Goal: Task Accomplishment & Management: Manage account settings

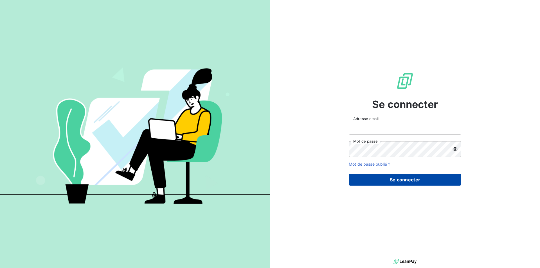
type input "[EMAIL_ADDRESS][DOMAIN_NAME]"
click at [411, 182] on button "Se connecter" at bounding box center [405, 180] width 112 height 12
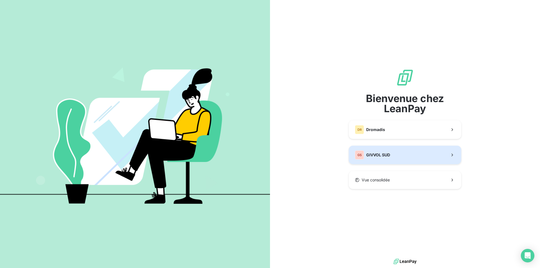
click at [371, 149] on button "GS GIVVOL SUD" at bounding box center [405, 155] width 112 height 19
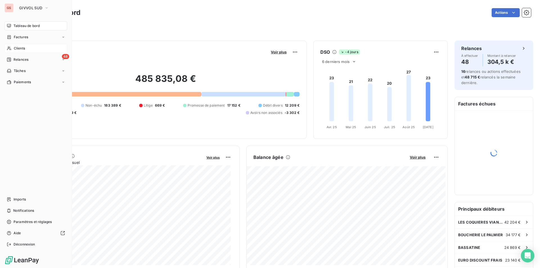
click at [14, 46] on span "Clients" at bounding box center [19, 48] width 11 height 5
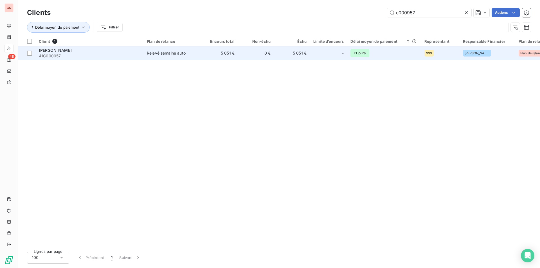
type input "c000957"
click at [171, 53] on div "Relevé semaine auto" at bounding box center [166, 53] width 39 height 6
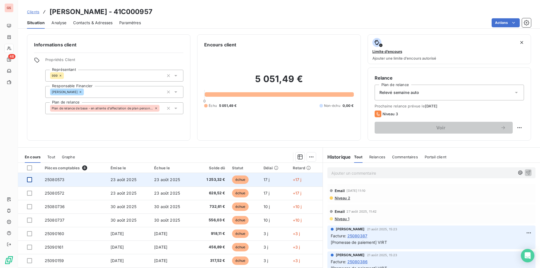
click at [31, 181] on div at bounding box center [29, 179] width 5 height 5
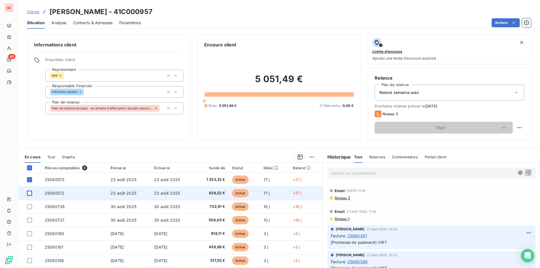
click at [29, 194] on div at bounding box center [29, 193] width 5 height 5
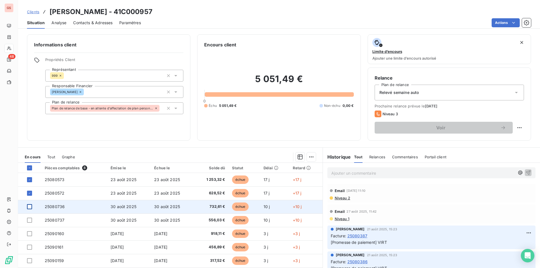
click at [30, 207] on div at bounding box center [29, 206] width 5 height 5
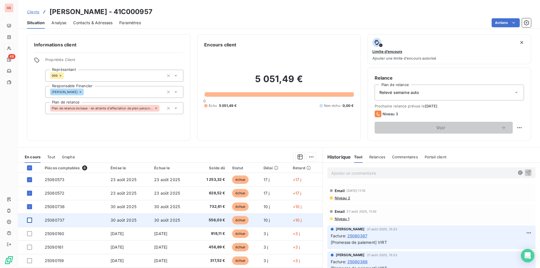
click at [28, 221] on div at bounding box center [29, 220] width 5 height 5
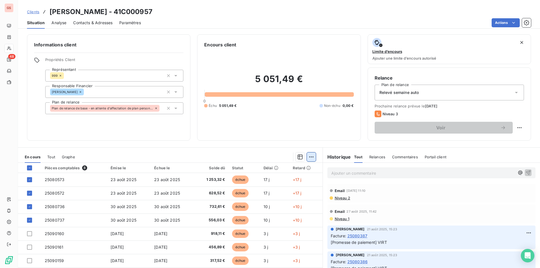
click at [311, 159] on html "GS 48 Clients [PERSON_NAME] - 41C000957 Situation Analyse Contacts & Adresses P…" at bounding box center [270, 134] width 540 height 268
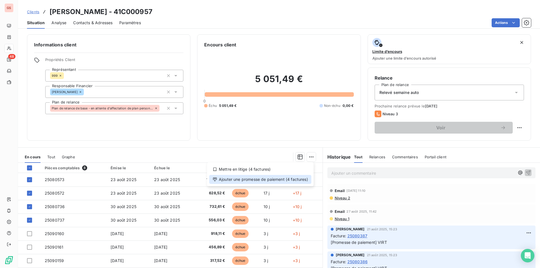
click at [283, 183] on div "Ajouter une promesse de paiement (4 factures)" at bounding box center [260, 179] width 102 height 9
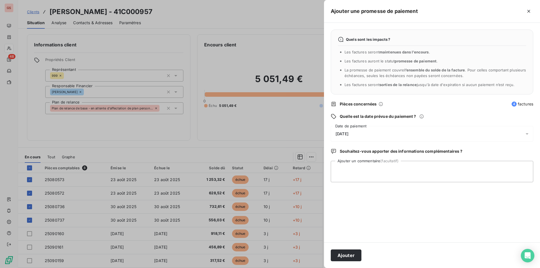
click at [348, 136] on span "[DATE]" at bounding box center [341, 134] width 13 height 4
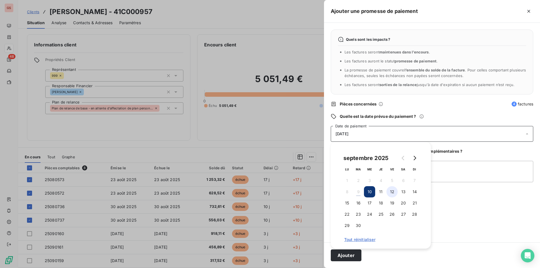
click at [388, 194] on button "12" at bounding box center [391, 191] width 11 height 11
click at [452, 168] on textarea "Ajouter un commentaire (facultatif)" at bounding box center [432, 171] width 202 height 21
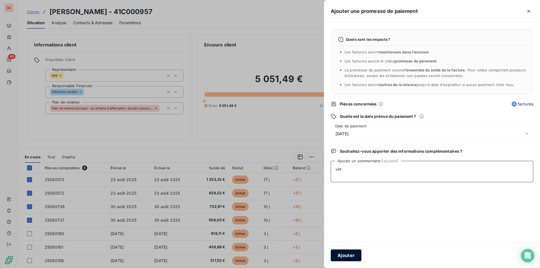
type textarea "virt"
click at [352, 259] on button "Ajouter" at bounding box center [346, 255] width 31 height 12
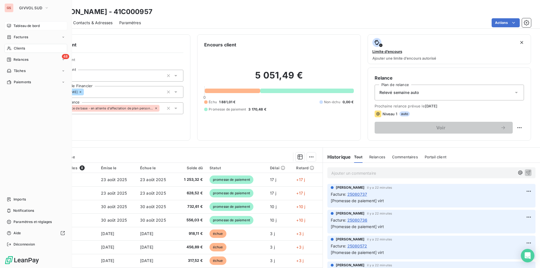
click at [20, 26] on span "Tableau de bord" at bounding box center [26, 25] width 26 height 5
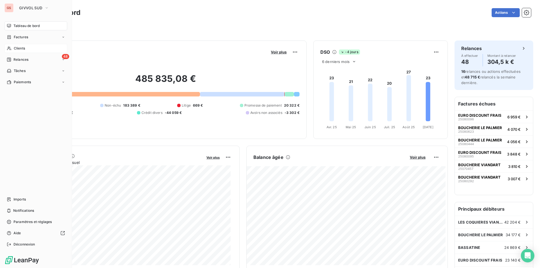
click at [17, 49] on span "Clients" at bounding box center [19, 48] width 11 height 5
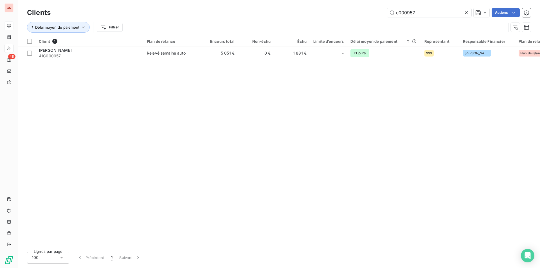
drag, startPoint x: 407, startPoint y: 15, endPoint x: 325, endPoint y: 16, distance: 82.4
click at [325, 16] on div "c000957 Actions" at bounding box center [294, 12] width 474 height 9
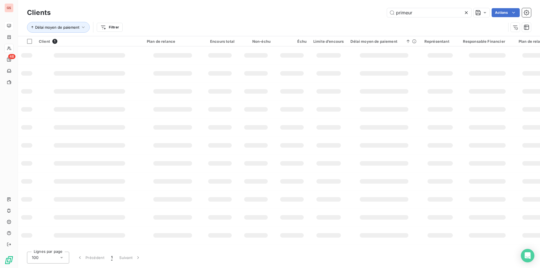
type input "primeur"
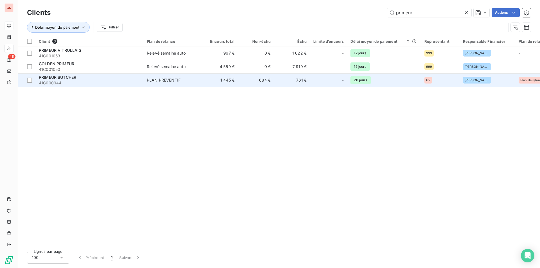
click at [113, 76] on div "PRIMEUR BUTCHER" at bounding box center [89, 78] width 101 height 6
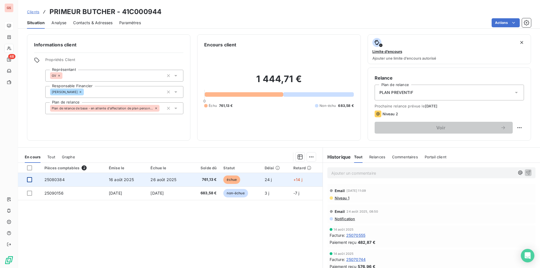
click at [28, 180] on div at bounding box center [29, 179] width 5 height 5
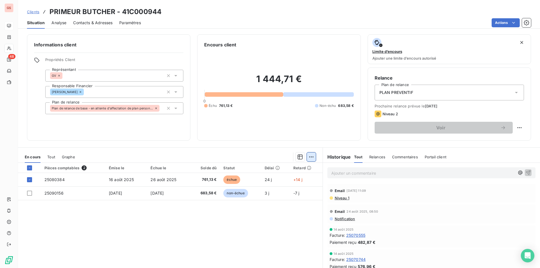
click at [305, 156] on html "GS 48 Clients PRIMEUR BUTCHER - 41C000944 Situation Analyse Contacts & Adresses…" at bounding box center [270, 134] width 540 height 268
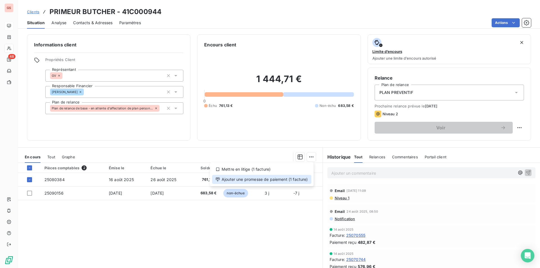
click at [290, 175] on div "Ajouter une promesse de paiement (1 facture)" at bounding box center [261, 179] width 99 height 9
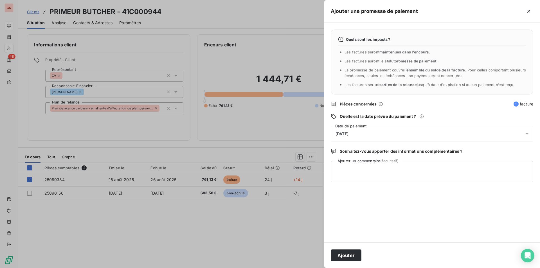
click at [349, 141] on div "[DATE]" at bounding box center [432, 134] width 202 height 16
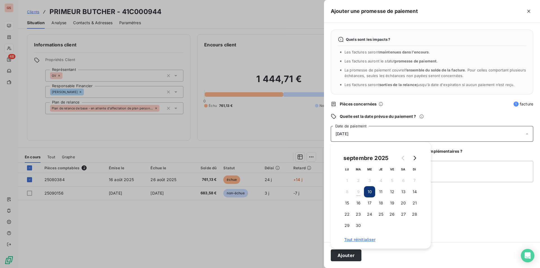
click at [348, 135] on span "[DATE]" at bounding box center [341, 134] width 13 height 4
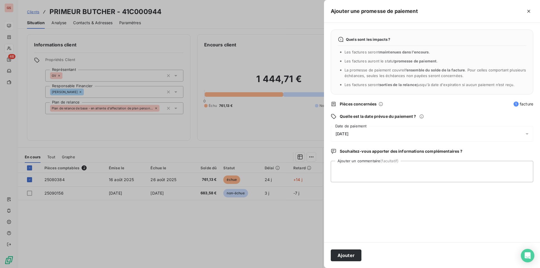
click at [348, 135] on span "[DATE]" at bounding box center [341, 134] width 13 height 4
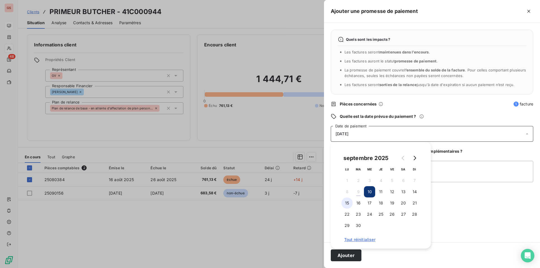
click at [350, 201] on button "15" at bounding box center [346, 202] width 11 height 11
click at [433, 171] on textarea "Ajouter un commentaire (facultatif)" at bounding box center [432, 171] width 202 height 21
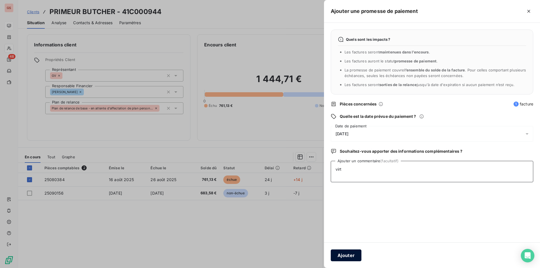
type textarea "virt"
click at [335, 254] on button "Ajouter" at bounding box center [346, 255] width 31 height 12
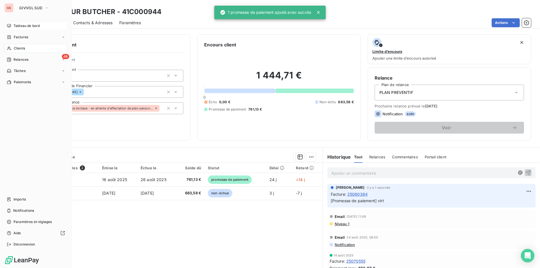
click at [15, 28] on span "Tableau de bord" at bounding box center [26, 25] width 26 height 5
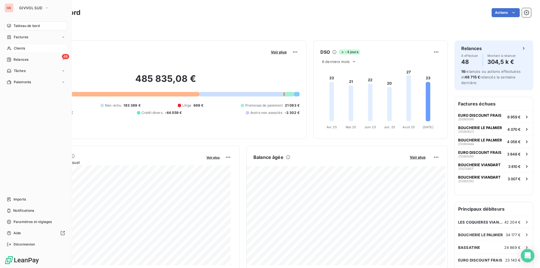
click at [24, 51] on div "Clients" at bounding box center [35, 48] width 63 height 9
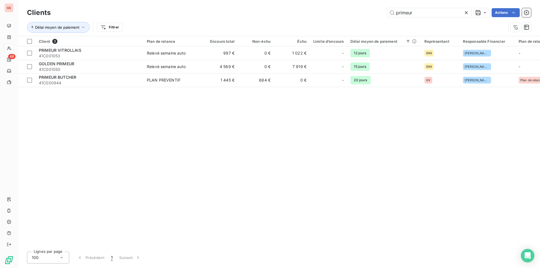
drag, startPoint x: 392, startPoint y: 12, endPoint x: 361, endPoint y: 7, distance: 31.6
click at [361, 7] on div "Clients primeur Actions" at bounding box center [279, 13] width 504 height 12
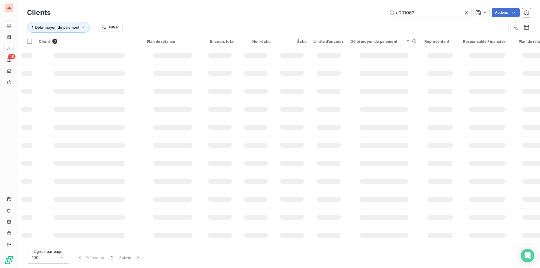
type input "c001062"
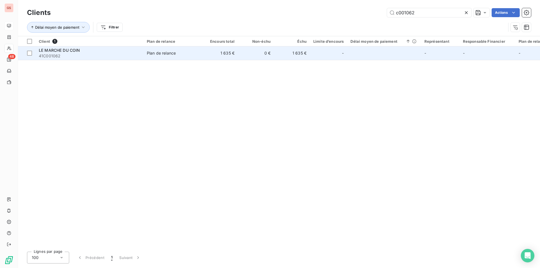
click at [199, 60] on td "Plan de relance" at bounding box center [172, 52] width 58 height 13
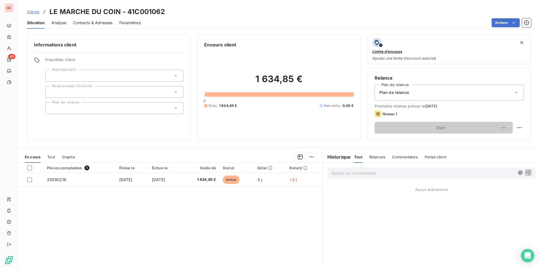
click at [113, 27] on div "Situation Analyse Contacts & Adresses Paramètres Actions" at bounding box center [279, 23] width 522 height 12
click at [100, 23] on span "Contacts & Adresses" at bounding box center [92, 23] width 39 height 6
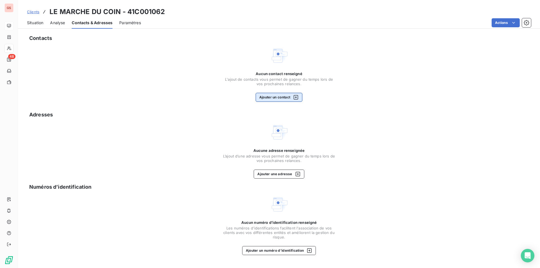
click at [282, 97] on button "Ajouter un contact" at bounding box center [279, 97] width 47 height 9
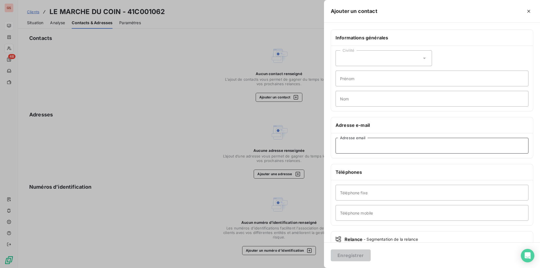
click at [360, 147] on input "Adresse email" at bounding box center [431, 146] width 193 height 16
paste input "[EMAIL_ADDRESS][DOMAIN_NAME]"
type input "[EMAIL_ADDRESS][DOMAIN_NAME]"
click at [403, 217] on input "Téléphone mobile" at bounding box center [431, 213] width 193 height 16
paste input "0625265623"
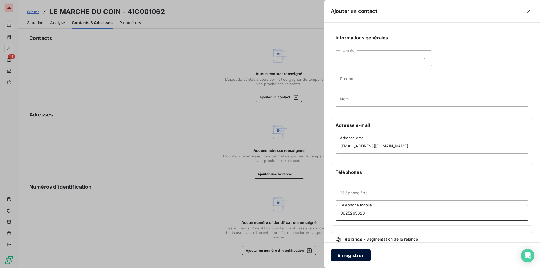
type input "0625265623"
drag, startPoint x: 369, startPoint y: 255, endPoint x: 372, endPoint y: 256, distance: 2.9
click at [369, 255] on button "Enregistrer" at bounding box center [351, 255] width 40 height 12
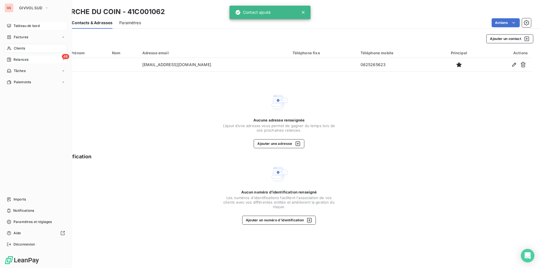
click at [21, 57] on span "Relances" at bounding box center [20, 59] width 15 height 5
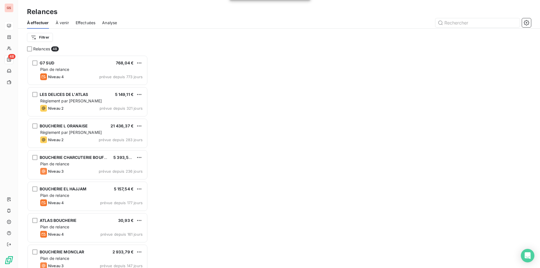
scroll to position [209, 117]
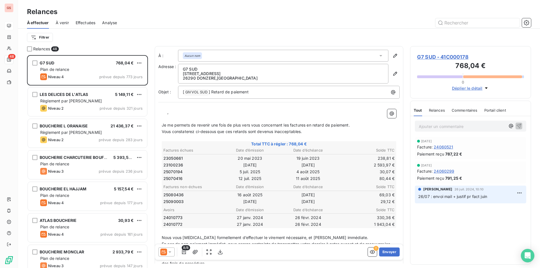
click at [532, 25] on div "À effectuer À venir Effectuées Analyse" at bounding box center [279, 23] width 522 height 12
click at [528, 23] on icon "button" at bounding box center [526, 22] width 5 height 5
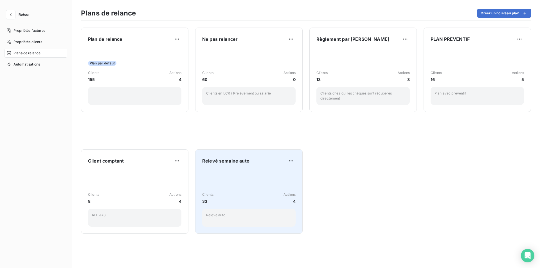
click at [251, 167] on div "Relevé semaine auto Clients 33 Actions 4 Relevé auto" at bounding box center [248, 191] width 93 height 70
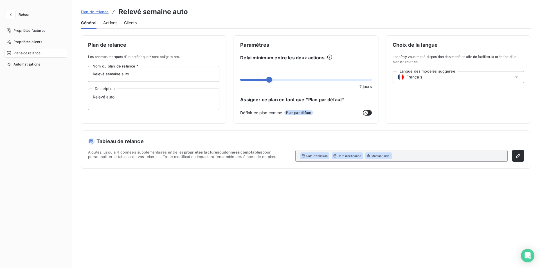
click at [127, 22] on span "Clients" at bounding box center [130, 23] width 13 height 6
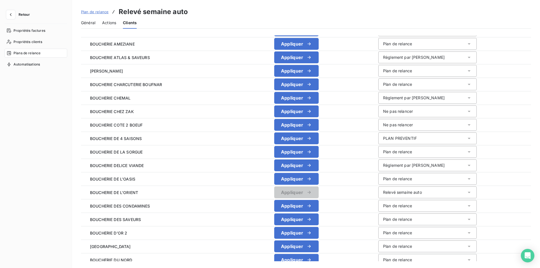
scroll to position [521, 0]
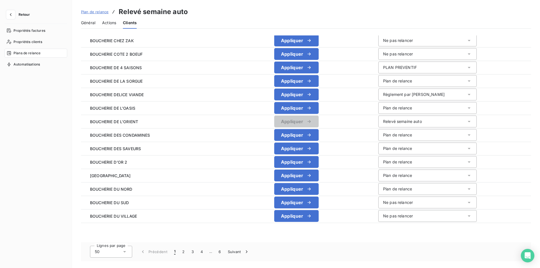
click at [120, 252] on div "50" at bounding box center [111, 252] width 42 height 12
click at [111, 240] on li "100" at bounding box center [111, 240] width 42 height 10
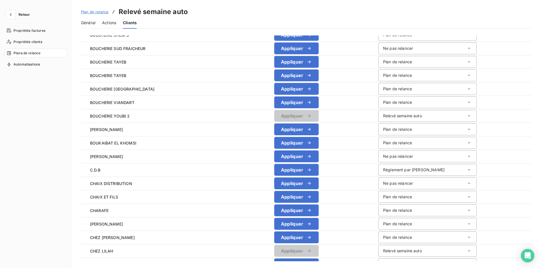
scroll to position [1196, 0]
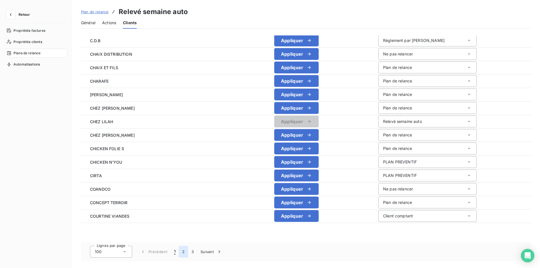
click at [184, 253] on button "2" at bounding box center [183, 252] width 9 height 12
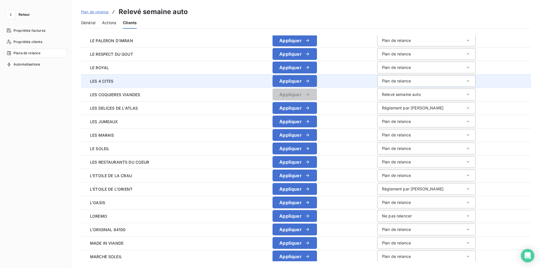
scroll to position [802, 0]
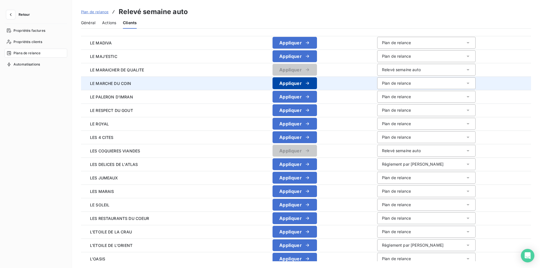
click at [302, 83] on div "button" at bounding box center [306, 83] width 8 height 6
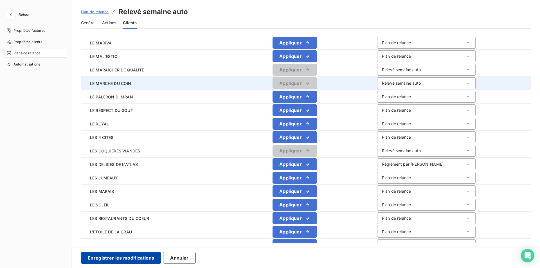
click at [127, 258] on button "Enregistrer les modifications" at bounding box center [121, 258] width 80 height 12
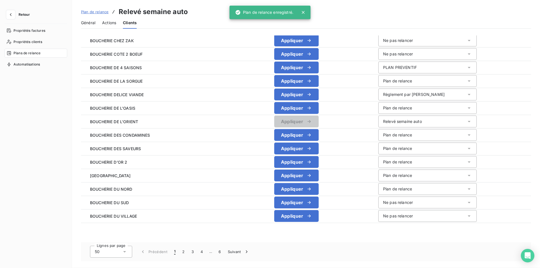
scroll to position [521, 0]
click at [12, 12] on icon "button" at bounding box center [11, 15] width 6 height 6
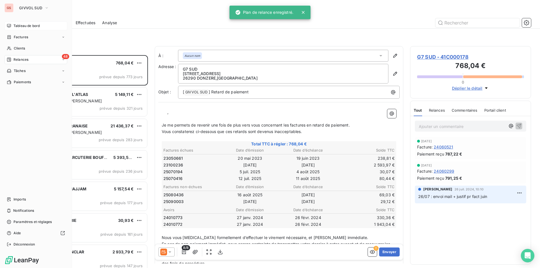
scroll to position [209, 117]
click at [29, 48] on div "Clients" at bounding box center [35, 48] width 63 height 9
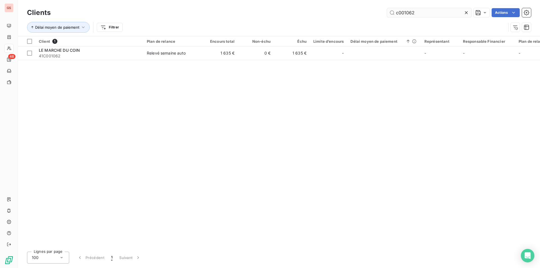
drag, startPoint x: 412, startPoint y: 10, endPoint x: 450, endPoint y: 17, distance: 39.4
click at [450, 17] on input "c001062" at bounding box center [429, 12] width 84 height 9
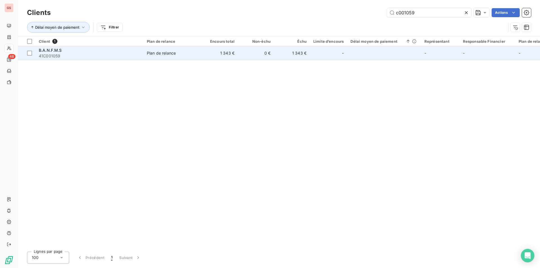
type input "c001059"
click at [139, 53] on span "41C001059" at bounding box center [89, 56] width 101 height 6
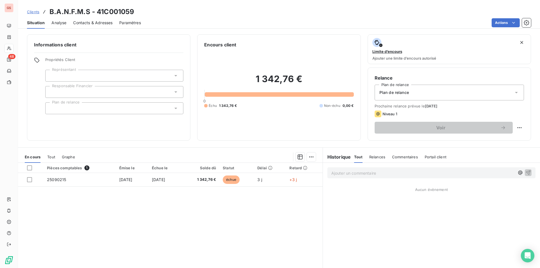
click at [105, 22] on span "Contacts & Adresses" at bounding box center [92, 23] width 39 height 6
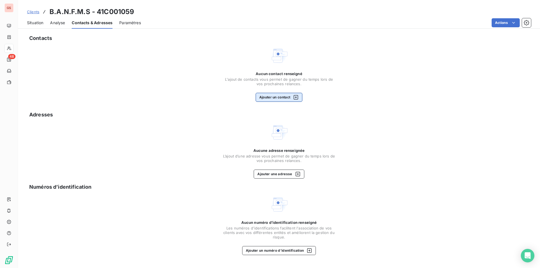
click at [278, 97] on button "Ajouter un contact" at bounding box center [279, 97] width 47 height 9
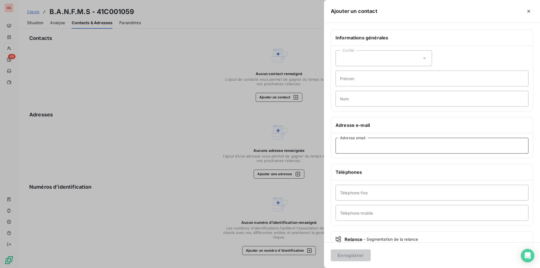
click at [364, 148] on input "Adresse email" at bounding box center [431, 146] width 193 height 16
paste input "[EMAIL_ADDRESS][DOMAIN_NAME]"
type input "[EMAIL_ADDRESS][DOMAIN_NAME]"
click at [387, 210] on input "Téléphone mobile" at bounding box center [431, 213] width 193 height 16
paste input "0603731140"
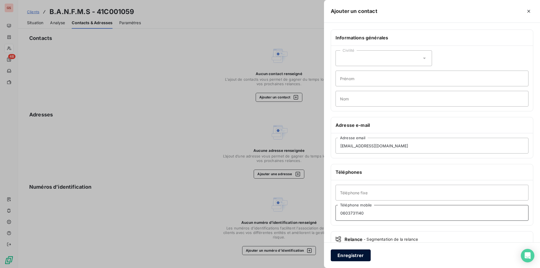
type input "0603731140"
click at [344, 253] on button "Enregistrer" at bounding box center [351, 255] width 40 height 12
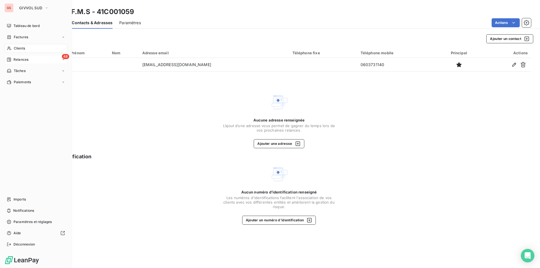
click at [19, 60] on span "Relances" at bounding box center [20, 59] width 15 height 5
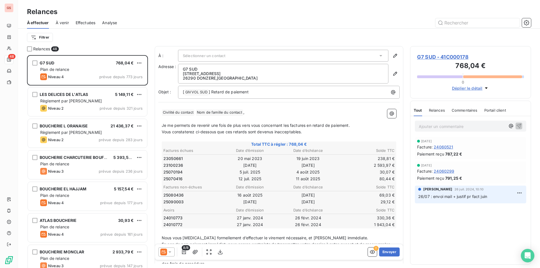
scroll to position [209, 117]
click at [532, 26] on div "À effectuer À venir Effectuées Analyse" at bounding box center [279, 23] width 522 height 12
click at [530, 25] on button "button" at bounding box center [526, 22] width 9 height 9
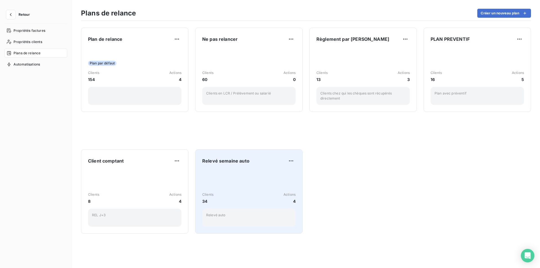
click at [255, 195] on div "Clients 34 Actions 4" at bounding box center [248, 198] width 93 height 12
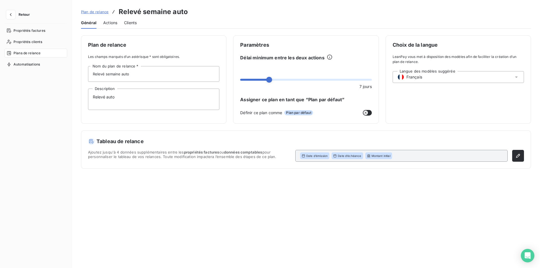
click at [132, 25] on span "Clients" at bounding box center [130, 23] width 13 height 6
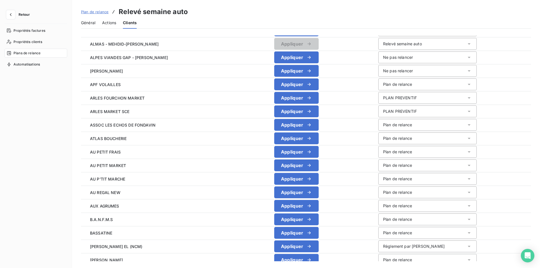
scroll to position [253, 0]
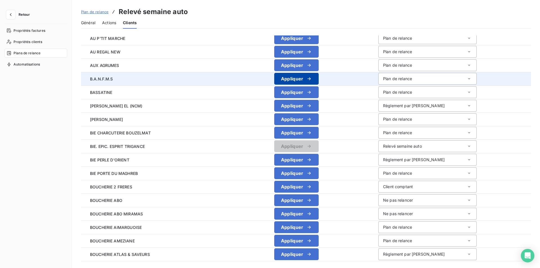
click at [287, 77] on button "Appliquer" at bounding box center [296, 79] width 44 height 12
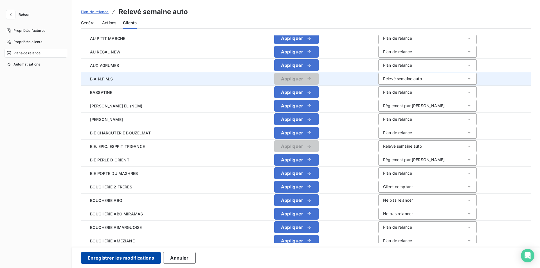
click at [116, 257] on button "Enregistrer les modifications" at bounding box center [121, 258] width 80 height 12
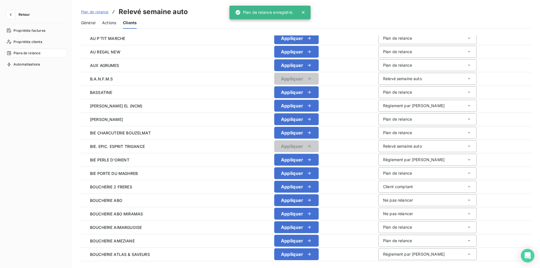
click at [21, 13] on span "Retour" at bounding box center [24, 14] width 11 height 3
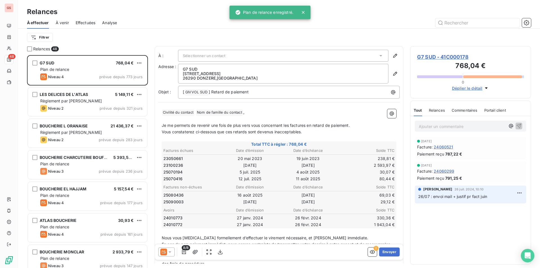
scroll to position [209, 117]
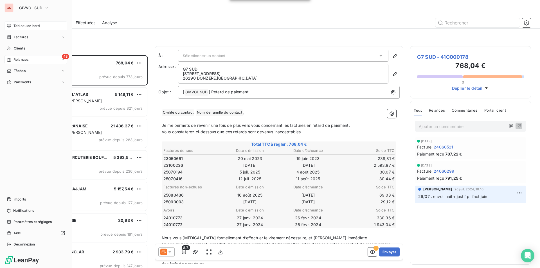
click at [18, 28] on span "Tableau de bord" at bounding box center [26, 25] width 26 height 5
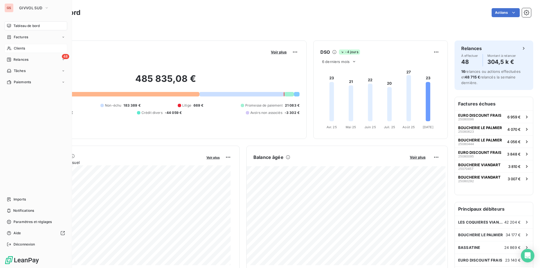
click at [21, 48] on span "Clients" at bounding box center [19, 48] width 11 height 5
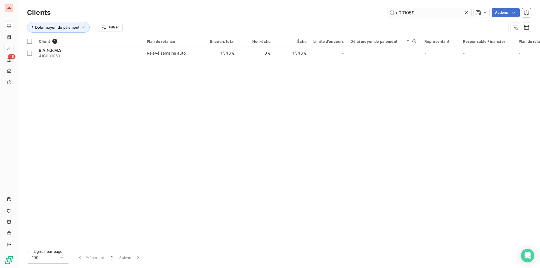
drag, startPoint x: 409, startPoint y: 12, endPoint x: 437, endPoint y: 11, distance: 27.3
click at [437, 11] on input "c001059" at bounding box center [429, 12] width 84 height 9
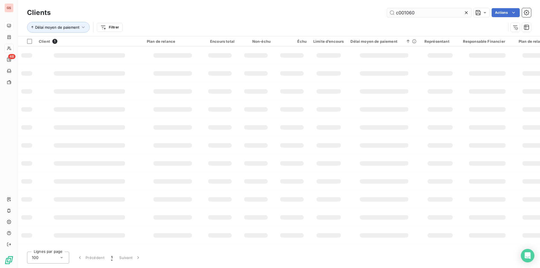
type input "c001060"
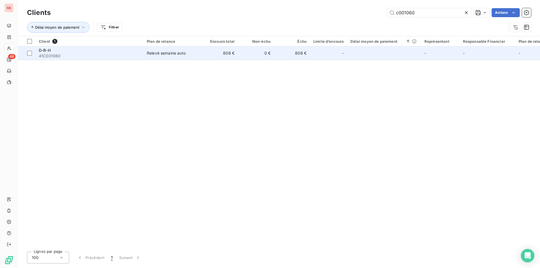
click at [162, 53] on div "Relevé semaine auto" at bounding box center [166, 53] width 39 height 6
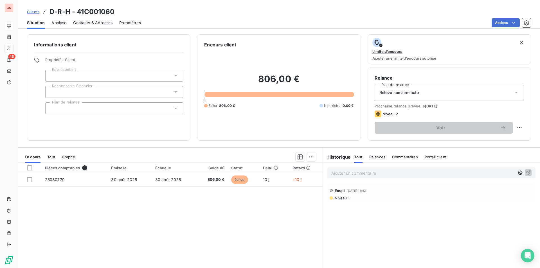
click at [340, 198] on span "Niveau 1" at bounding box center [341, 198] width 15 height 4
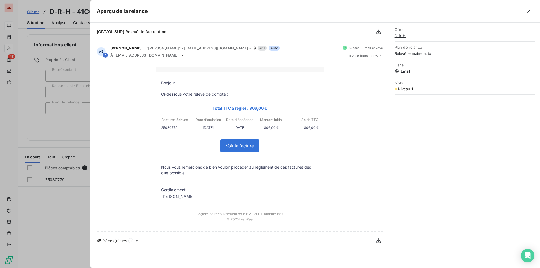
click at [531, 15] on button "button" at bounding box center [528, 11] width 9 height 9
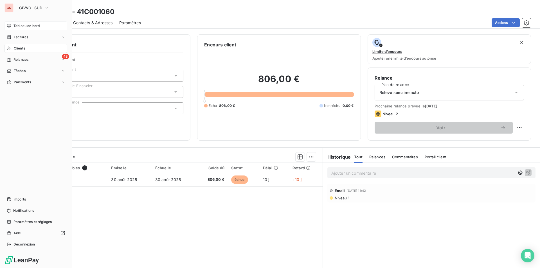
drag, startPoint x: 24, startPoint y: 26, endPoint x: 20, endPoint y: 27, distance: 3.8
click at [23, 26] on span "Tableau de bord" at bounding box center [26, 25] width 26 height 5
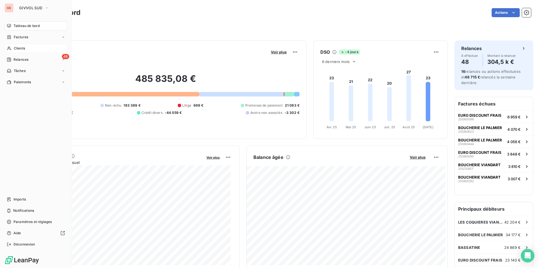
click at [17, 48] on span "Clients" at bounding box center [19, 48] width 11 height 5
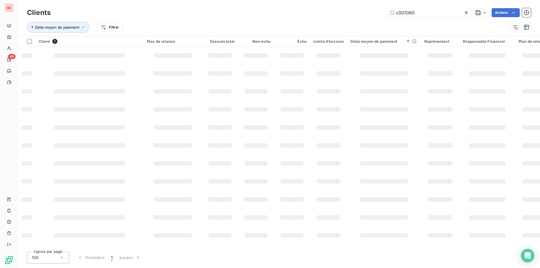
drag, startPoint x: 410, startPoint y: 11, endPoint x: 460, endPoint y: 17, distance: 49.9
click at [460, 17] on div "Clients c001060 Actions" at bounding box center [279, 13] width 504 height 12
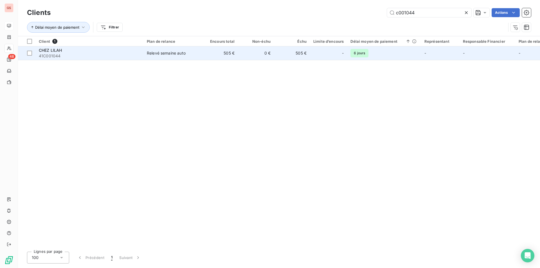
type input "c001044"
click at [151, 53] on div "Relevé semaine auto" at bounding box center [166, 53] width 39 height 6
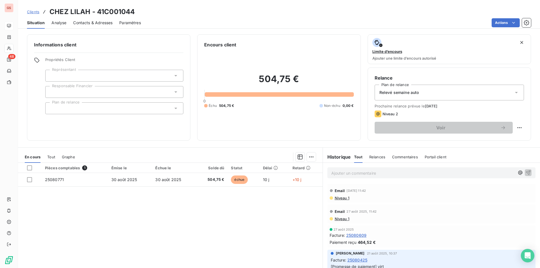
click at [336, 198] on span "Niveau 1" at bounding box center [341, 198] width 15 height 4
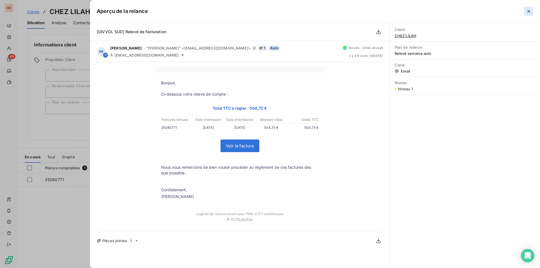
click at [527, 12] on icon "button" at bounding box center [529, 11] width 6 height 6
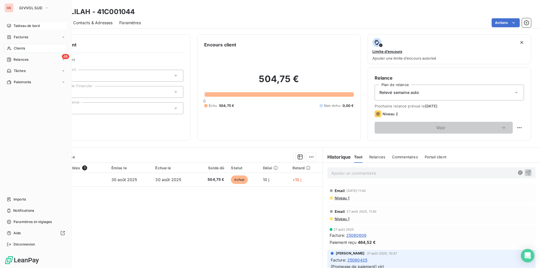
click at [30, 26] on span "Tableau de bord" at bounding box center [26, 25] width 26 height 5
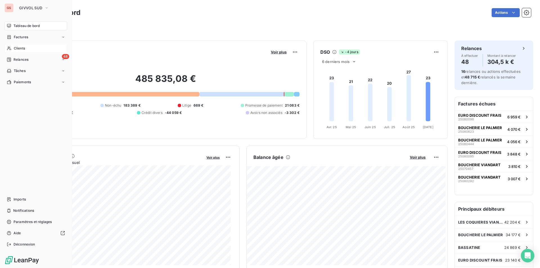
click at [16, 51] on div "Clients" at bounding box center [35, 48] width 63 height 9
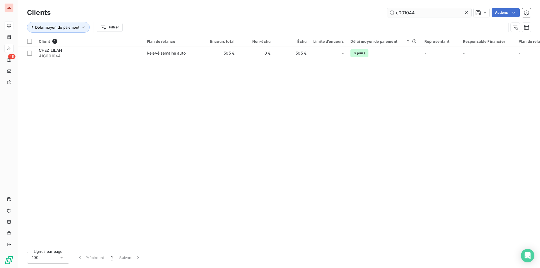
drag, startPoint x: 425, startPoint y: 15, endPoint x: 431, endPoint y: 15, distance: 6.2
click at [431, 15] on input "c001044" at bounding box center [429, 12] width 84 height 9
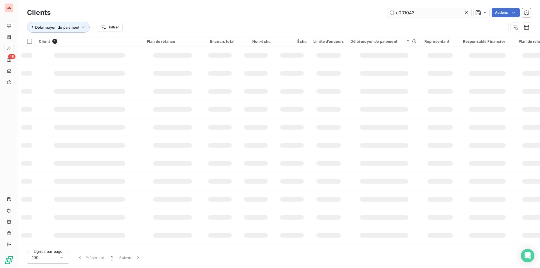
type input "c001043"
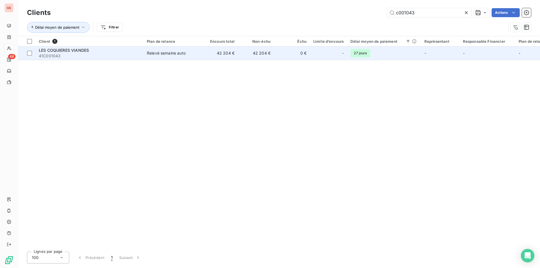
click at [165, 59] on td "Relevé semaine auto" at bounding box center [172, 52] width 58 height 13
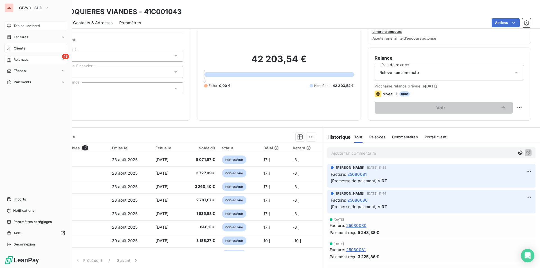
click at [20, 57] on span "Relances" at bounding box center [20, 59] width 15 height 5
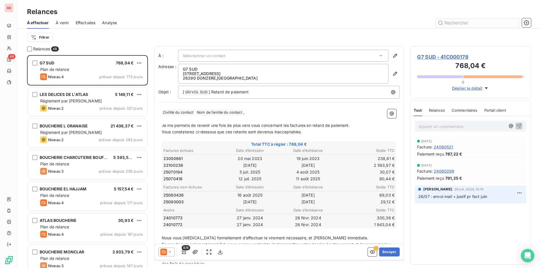
scroll to position [209, 117]
click at [525, 19] on button "button" at bounding box center [526, 22] width 9 height 9
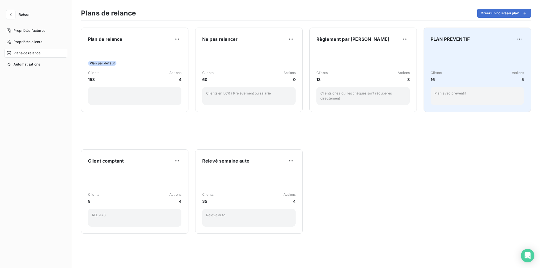
click at [468, 55] on div "Clients 16 Actions 5 Plan avec préventif" at bounding box center [477, 76] width 93 height 57
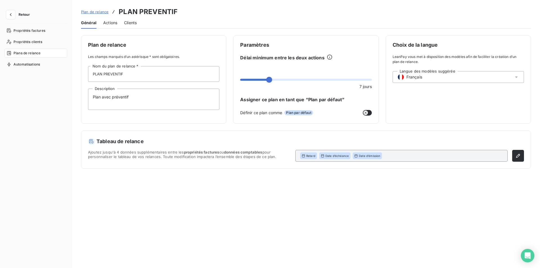
click at [136, 24] on span "Clients" at bounding box center [130, 23] width 13 height 6
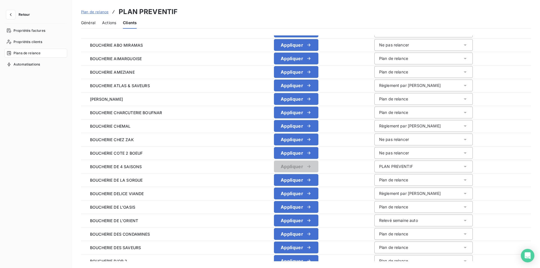
scroll to position [521, 0]
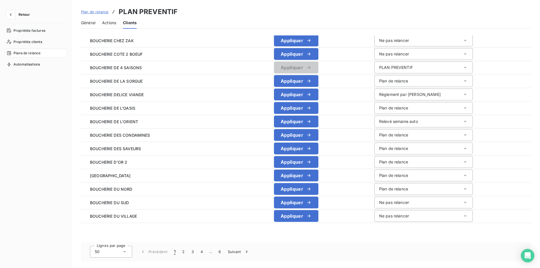
click at [111, 251] on div "50" at bounding box center [111, 252] width 42 height 12
click at [117, 238] on li "100" at bounding box center [111, 240] width 42 height 10
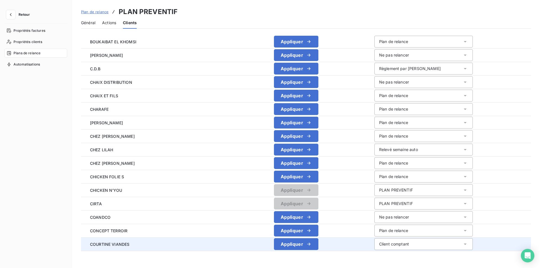
scroll to position [1196, 0]
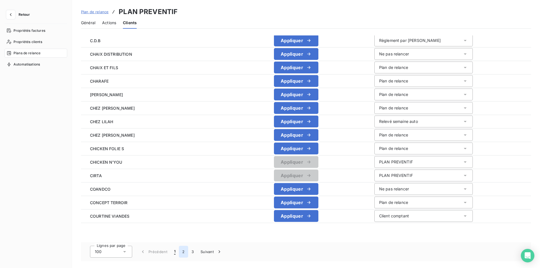
click at [183, 253] on button "2" at bounding box center [183, 252] width 9 height 12
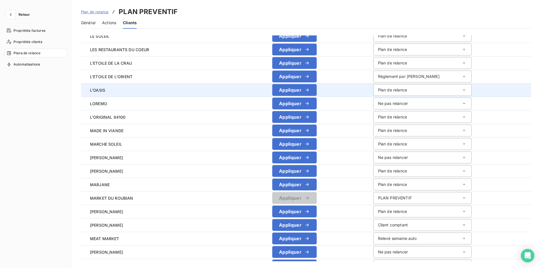
scroll to position [830, 0]
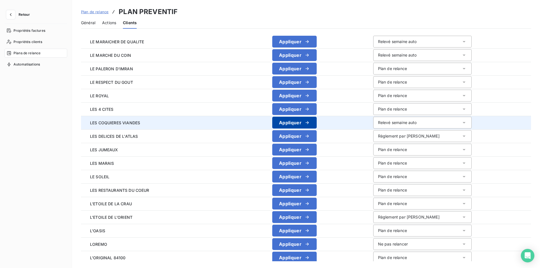
click at [306, 125] on icon "button" at bounding box center [307, 123] width 6 height 6
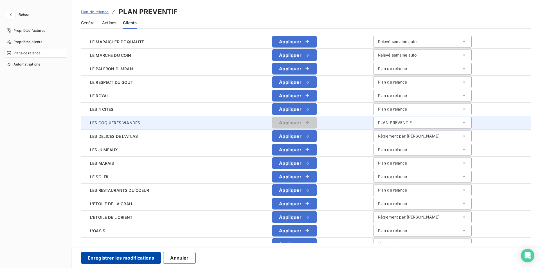
click at [93, 259] on button "Enregistrer les modifications" at bounding box center [121, 258] width 80 height 12
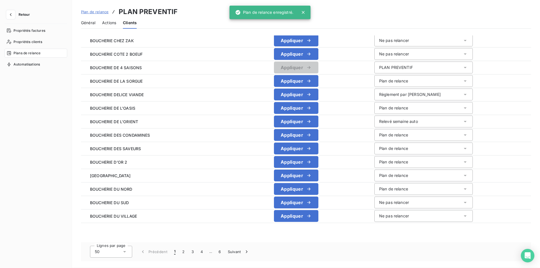
scroll to position [521, 0]
click at [9, 10] on div "Retour Propriétés factures Propriétés clients Plans de relance Automatisations" at bounding box center [36, 134] width 72 height 268
click at [8, 14] on icon "button" at bounding box center [11, 15] width 6 height 6
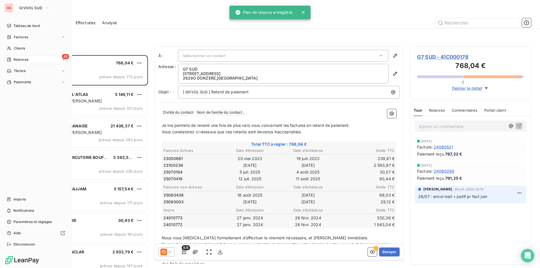
scroll to position [209, 117]
click at [19, 36] on span "Factures" at bounding box center [21, 37] width 14 height 5
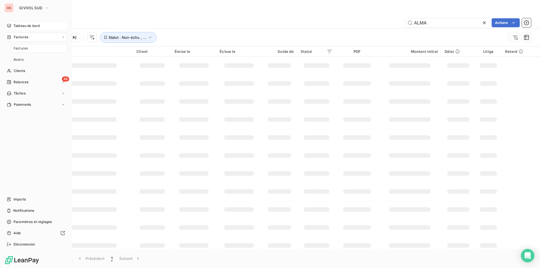
click at [31, 27] on span "Tableau de bord" at bounding box center [26, 25] width 26 height 5
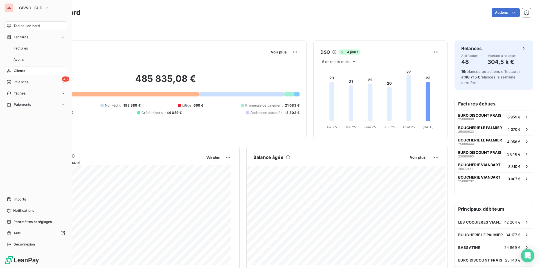
click at [24, 70] on span "Clients" at bounding box center [19, 70] width 11 height 5
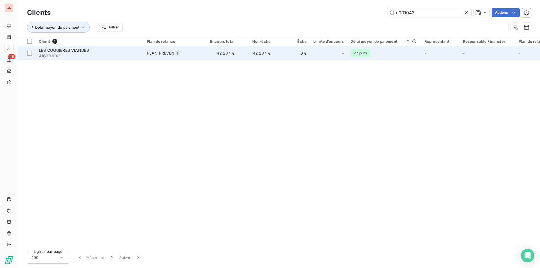
click at [165, 55] on div "PLAN PREVENTIF" at bounding box center [164, 53] width 34 height 6
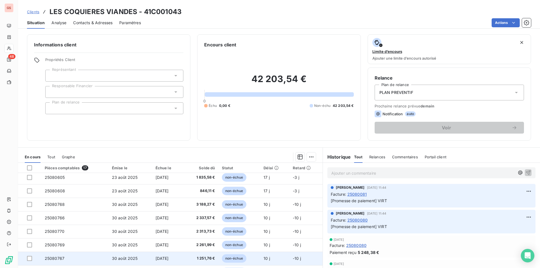
scroll to position [132, 0]
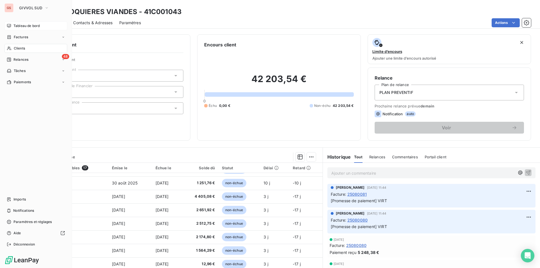
click at [22, 24] on span "Tableau de bord" at bounding box center [26, 25] width 26 height 5
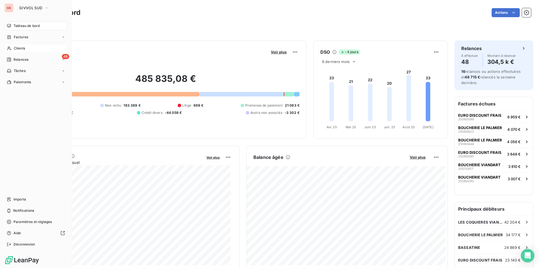
click at [12, 46] on div "Clients" at bounding box center [35, 48] width 63 height 9
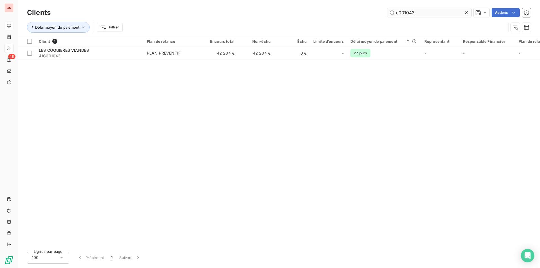
click at [407, 12] on input "c001043" at bounding box center [429, 12] width 84 height 9
drag, startPoint x: 441, startPoint y: 14, endPoint x: 479, endPoint y: 22, distance: 39.3
click at [477, 19] on div "Clients c001043 Actions Délai moyen de paiement Filtrer" at bounding box center [279, 21] width 504 height 29
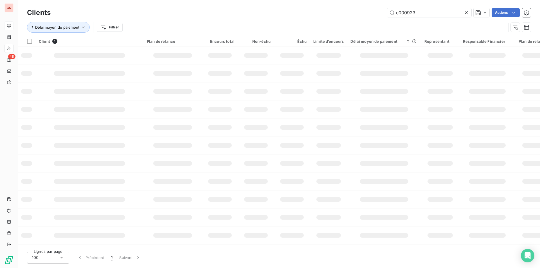
type input "c000923"
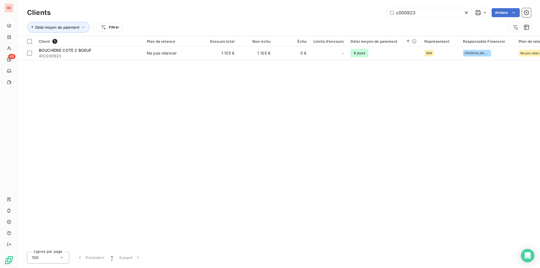
click at [134, 60] on table "Client 1 Plan de relance Encours total Non-échu Échu Limite d’encours Délai moy…" at bounding box center [287, 48] width 539 height 24
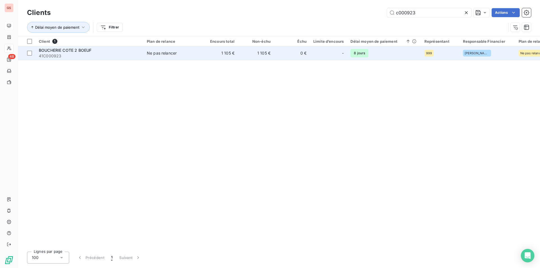
click at [134, 57] on span "41C000923" at bounding box center [89, 56] width 101 height 6
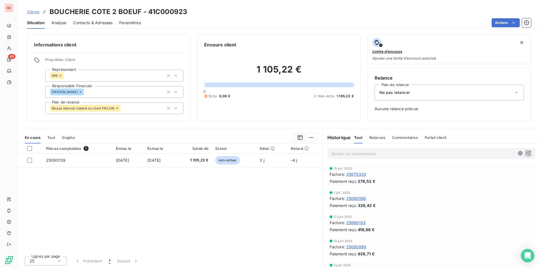
click at [112, 23] on span "Contacts & Adresses" at bounding box center [92, 23] width 39 height 6
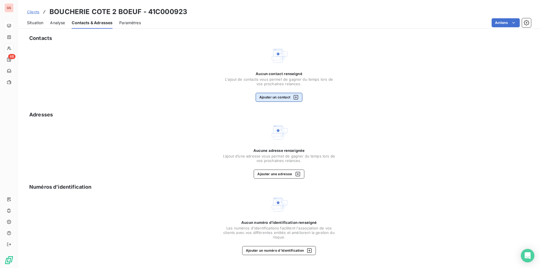
click at [275, 100] on button "Ajouter un contact" at bounding box center [279, 97] width 47 height 9
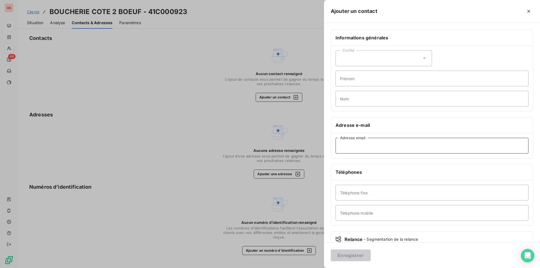
click at [359, 147] on input "Adresse email" at bounding box center [431, 146] width 193 height 16
paste input "[EMAIL_ADDRESS][DOMAIN_NAME]"
type input "[EMAIL_ADDRESS][DOMAIN_NAME]"
click at [413, 200] on div "Téléphone fixe Téléphone mobile" at bounding box center [432, 202] width 202 height 45
click at [411, 197] on input "Téléphone fixe" at bounding box center [431, 193] width 193 height 16
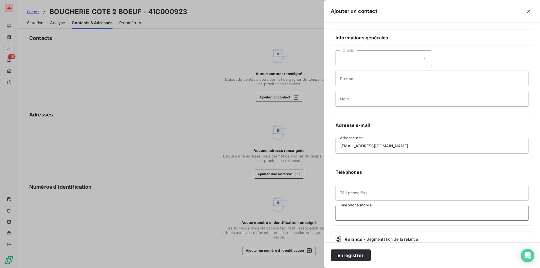
click at [447, 211] on input "Téléphone mobile" at bounding box center [431, 213] width 193 height 16
paste input "0751333405"
type input "0751333405"
click at [357, 255] on button "Enregistrer" at bounding box center [351, 255] width 40 height 12
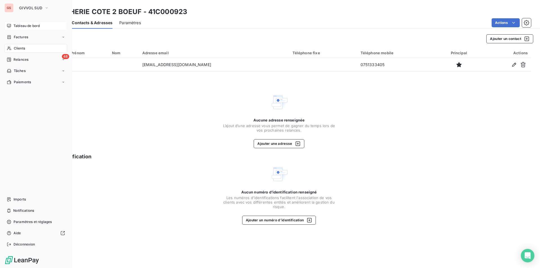
click at [24, 49] on span "Clients" at bounding box center [19, 48] width 11 height 5
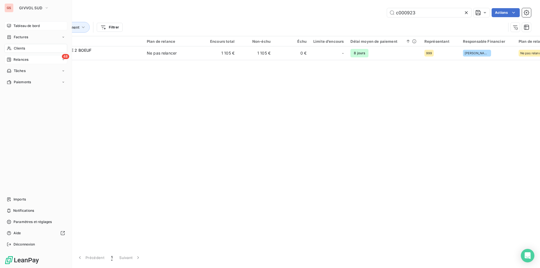
click at [26, 60] on span "Relances" at bounding box center [20, 59] width 15 height 5
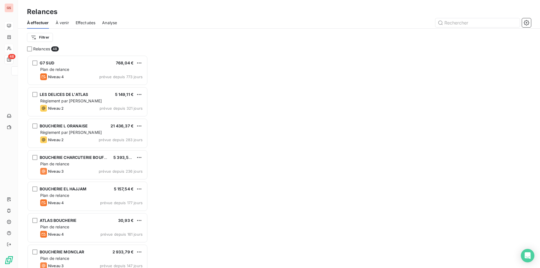
scroll to position [209, 117]
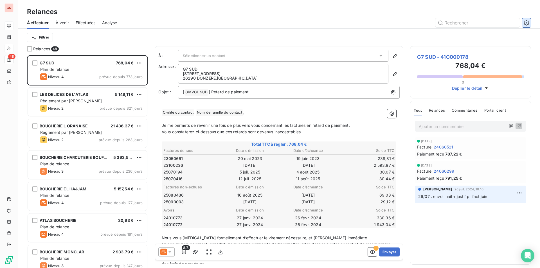
click at [530, 23] on button "button" at bounding box center [526, 22] width 9 height 9
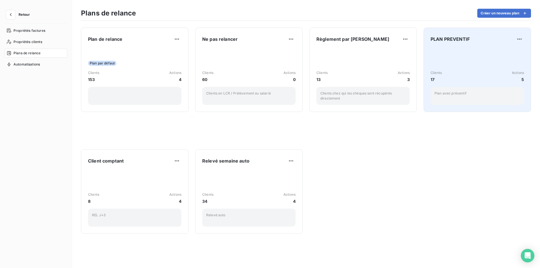
click at [472, 68] on div "Clients 17 Actions 5 Plan avec préventif" at bounding box center [477, 76] width 93 height 57
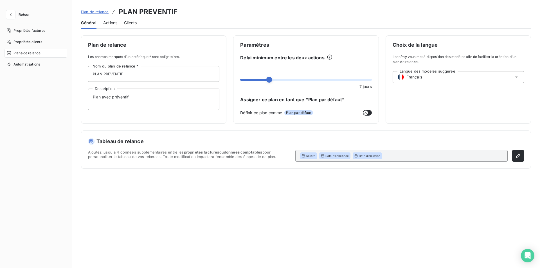
click at [132, 22] on span "Clients" at bounding box center [130, 23] width 13 height 6
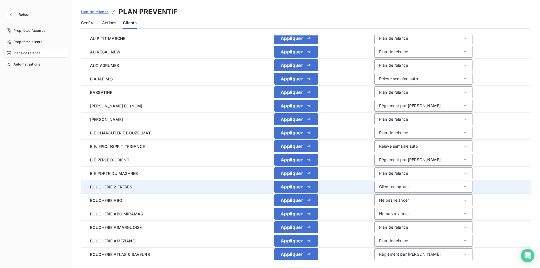
scroll to position [422, 0]
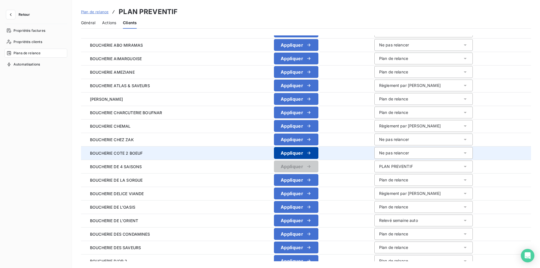
click at [303, 153] on div "button" at bounding box center [307, 153] width 8 height 6
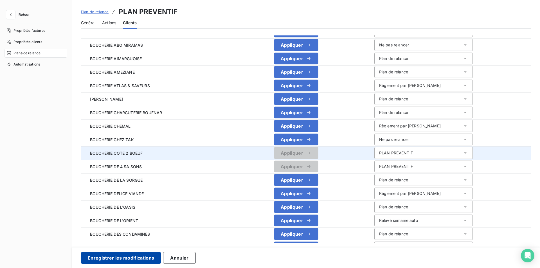
click at [126, 257] on button "Enregistrer les modifications" at bounding box center [121, 258] width 80 height 12
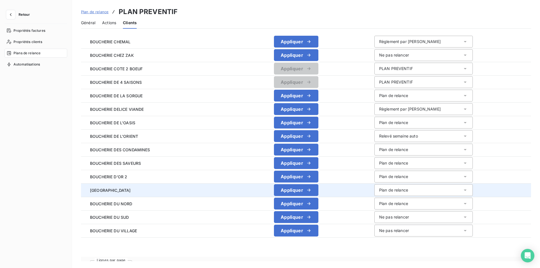
scroll to position [521, 0]
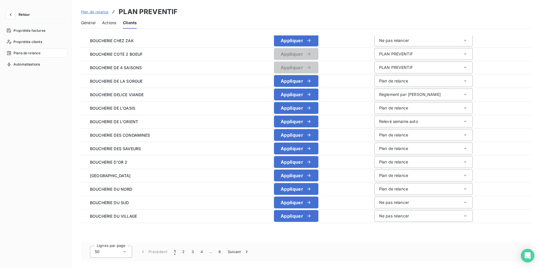
click at [19, 17] on button "Retour" at bounding box center [19, 14] width 30 height 9
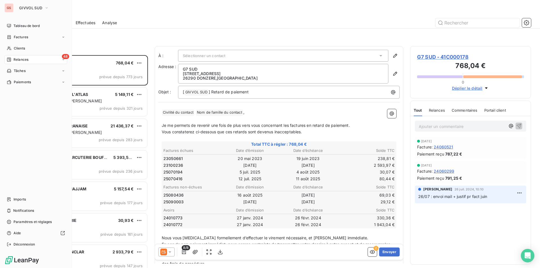
scroll to position [209, 117]
click at [22, 46] on span "Clients" at bounding box center [19, 48] width 11 height 5
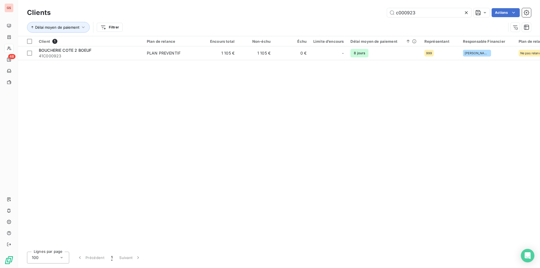
drag, startPoint x: 404, startPoint y: 13, endPoint x: 364, endPoint y: 7, distance: 41.3
click at [364, 7] on div "Clients c000923 Actions" at bounding box center [279, 13] width 504 height 12
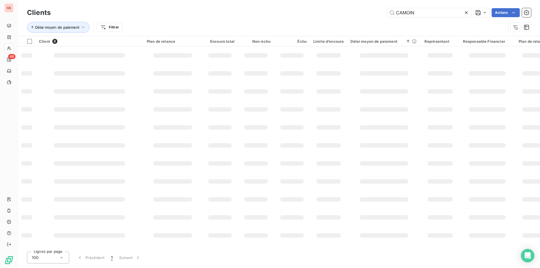
type input "CAMOIN"
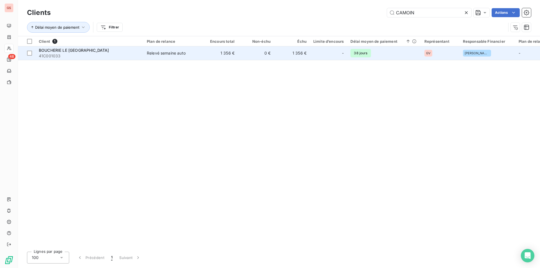
click at [137, 52] on div "BOUCHERIE LE [GEOGRAPHIC_DATA]" at bounding box center [89, 51] width 101 height 6
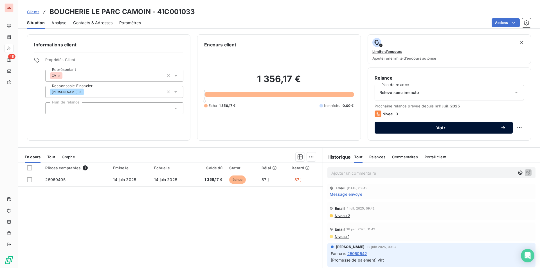
click at [467, 126] on span "Voir" at bounding box center [440, 127] width 119 height 4
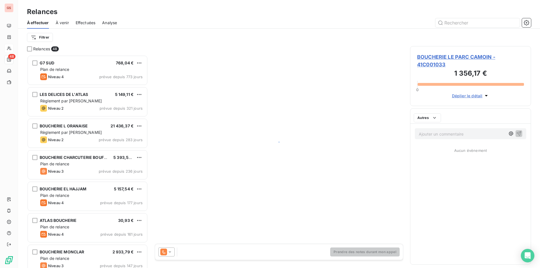
scroll to position [209, 117]
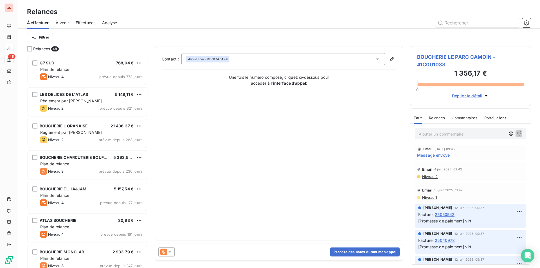
click at [173, 252] on div at bounding box center [166, 251] width 16 height 9
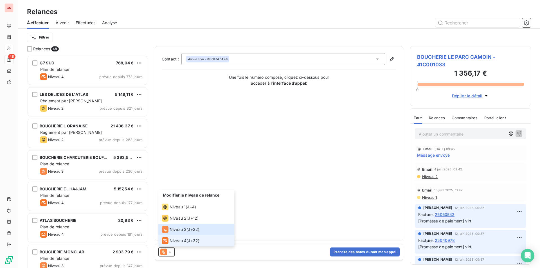
click at [186, 243] on div "Niveau 4 ( J+32 )" at bounding box center [181, 240] width 38 height 7
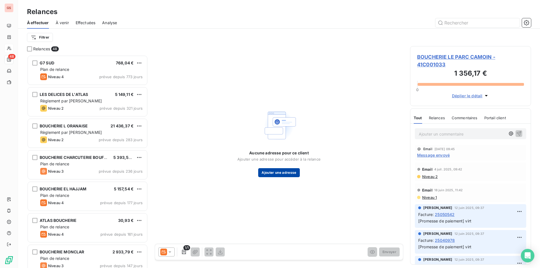
click at [284, 173] on button "Ajouter une adresse" at bounding box center [278, 172] width 41 height 9
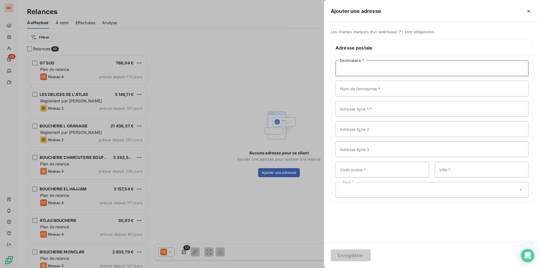
click at [368, 73] on input "Destinataire *" at bounding box center [431, 68] width 193 height 16
paste input "SAS"
click at [383, 72] on input "SAS" at bounding box center [431, 68] width 193 height 16
paste input "BOUCHERIE LE [GEOGRAPHIC_DATA]"
type input "SAS BOUCHERIE LE [GEOGRAPHIC_DATA]"
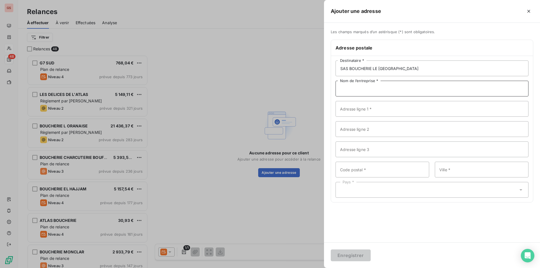
click at [359, 87] on input "Nom de l’entreprise *" at bounding box center [431, 89] width 193 height 16
drag, startPoint x: 423, startPoint y: 69, endPoint x: 315, endPoint y: 75, distance: 108.7
click at [315, 268] on div "Ajouter une adresse Les champs marqués d’un astérisque (*) sont obligatoires. A…" at bounding box center [270, 268] width 540 height 0
click at [368, 86] on input "Nom de l’entreprise *" at bounding box center [431, 89] width 193 height 16
paste input "SAS BOUCHERIE LE [GEOGRAPHIC_DATA]"
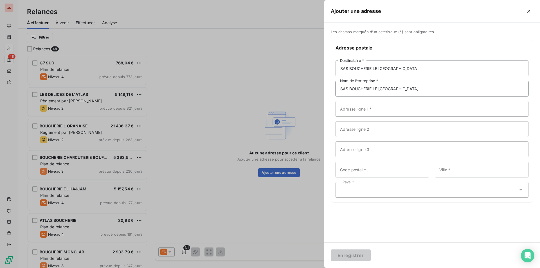
type input "SAS BOUCHERIE LE [GEOGRAPHIC_DATA]"
click at [368, 66] on input "SAS BOUCHERIE LE [GEOGRAPHIC_DATA]" at bounding box center [431, 68] width 193 height 16
drag, startPoint x: 413, startPoint y: 64, endPoint x: 307, endPoint y: 63, distance: 106.9
click at [307, 268] on div "Ajouter une adresse Les champs marqués d’un astérisque (*) sont obligatoires. A…" at bounding box center [270, 268] width 540 height 0
paste input "[PERSON_NAME]"
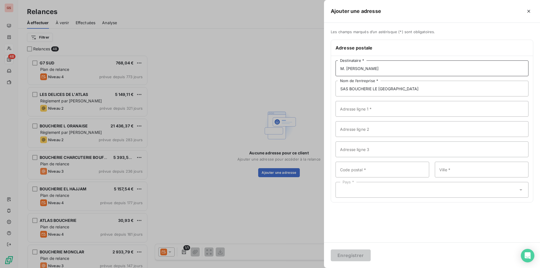
drag, startPoint x: 353, startPoint y: 68, endPoint x: 347, endPoint y: 70, distance: 5.7
click at [347, 70] on input "M. [PERSON_NAME]" at bounding box center [431, 68] width 193 height 16
type input "M. [PERSON_NAME]"
click at [382, 112] on input "Adresse ligne 1 *" at bounding box center [431, 109] width 193 height 16
click at [368, 113] on input "Adresse ligne 1 *" at bounding box center [431, 109] width 193 height 16
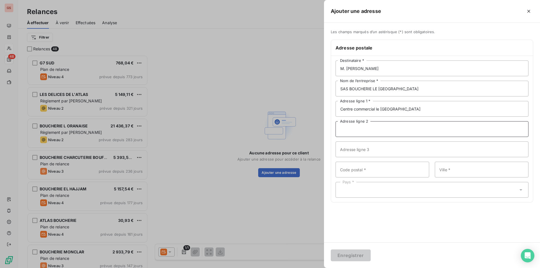
click at [404, 126] on input "Adresse ligne 2" at bounding box center [431, 129] width 193 height 16
drag, startPoint x: 420, startPoint y: 108, endPoint x: 315, endPoint y: 114, distance: 104.5
click at [315, 268] on div "Ajouter une adresse Les champs marqués d’un astérisque (*) sont obligatoires. A…" at bounding box center [270, 268] width 540 height 0
type input "CENTRE COMMERCIAL LE [GEOGRAPHIC_DATA]"
click at [357, 131] on input "Adresse ligne 2" at bounding box center [431, 129] width 193 height 16
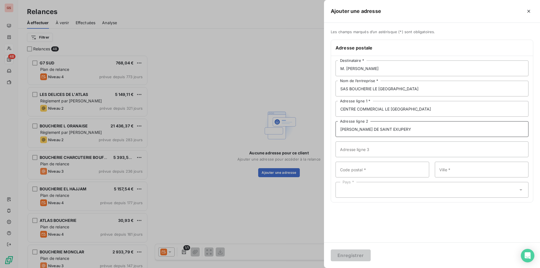
type input "[PERSON_NAME] DE SAINT EXUPERY"
click at [366, 170] on input "Code postal *" at bounding box center [382, 170] width 94 height 16
paste input "13700"
type input "13700"
click at [470, 165] on input "Ville *" at bounding box center [482, 170] width 94 height 16
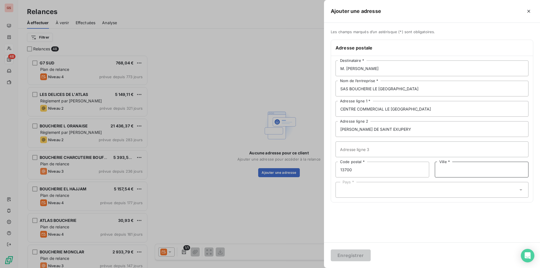
paste input "MARIGNANE"
type input "MARIGNANE"
click at [406, 191] on div "Pays *" at bounding box center [431, 190] width 193 height 16
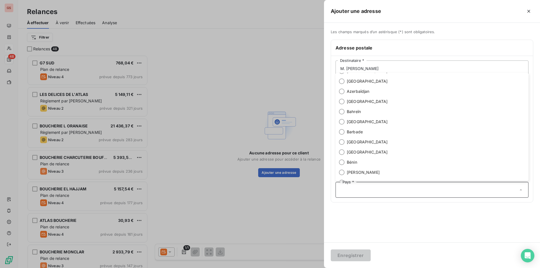
scroll to position [0, 0]
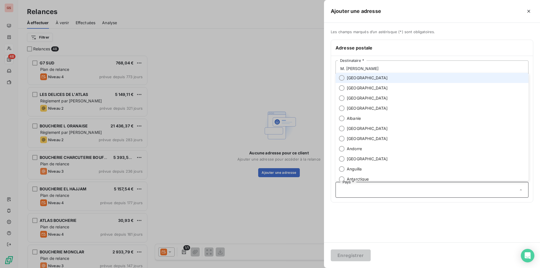
click at [359, 80] on span "[GEOGRAPHIC_DATA]" at bounding box center [367, 78] width 41 height 6
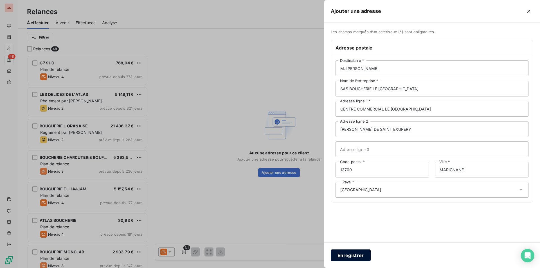
click at [351, 256] on button "Enregistrer" at bounding box center [351, 255] width 40 height 12
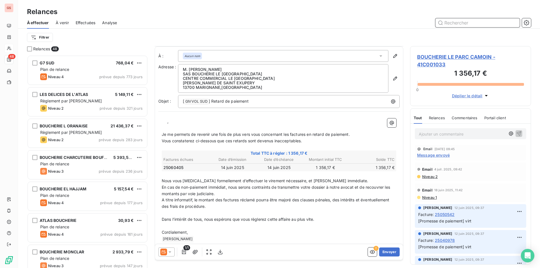
scroll to position [8, 0]
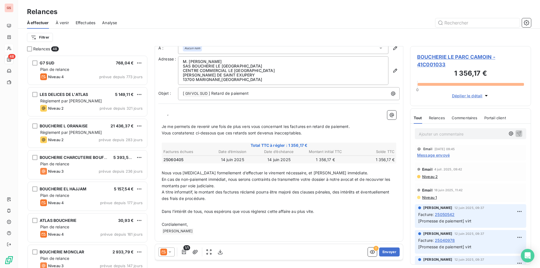
click at [170, 252] on icon at bounding box center [169, 251] width 3 height 1
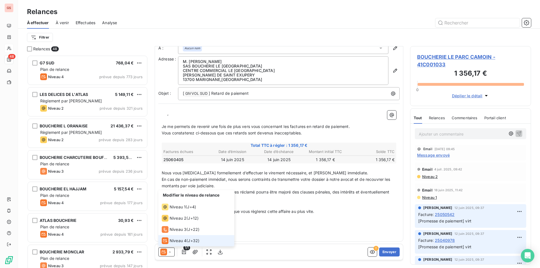
click at [312, 230] on p "﻿ [PERSON_NAME] ﻿ ﻿" at bounding box center [279, 231] width 235 height 7
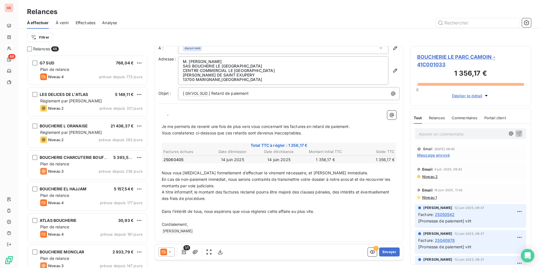
scroll to position [0, 0]
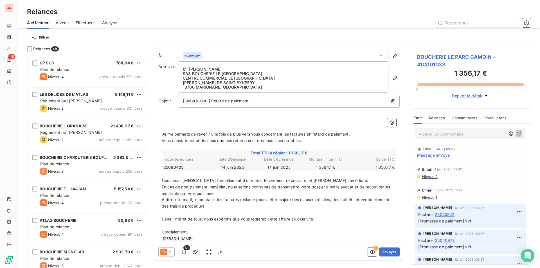
click at [476, 55] on span "BOUCHERIE LE PARC CAMOIN - 41C001033" at bounding box center [470, 60] width 107 height 15
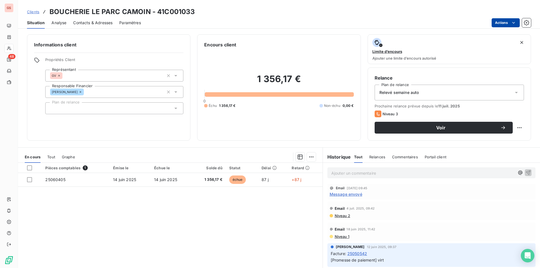
click at [506, 21] on html "GS 48 Clients BOUCHERIE LE PARC CAMOIN - 41C001033 Situation Analyse Contacts &…" at bounding box center [270, 134] width 540 height 268
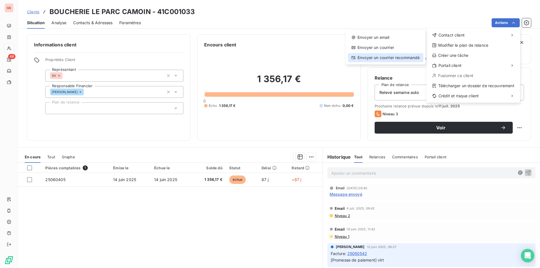
click at [395, 60] on div "Envoyer un courrier recommandé" at bounding box center [385, 57] width 75 height 9
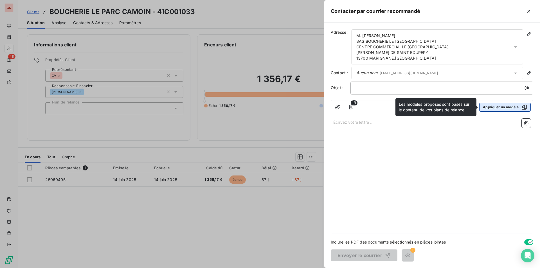
click at [497, 109] on button "Appliquer un modèle" at bounding box center [504, 107] width 51 height 9
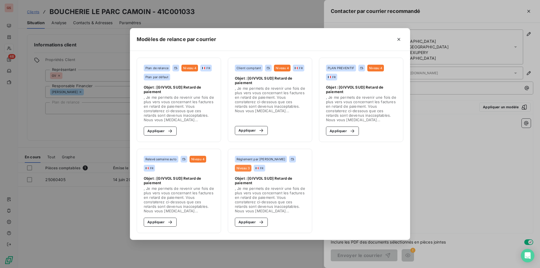
click at [456, 111] on div "Modèles de relance par courrier Plan de relance Niveau 4 FR Plan par défaut Obj…" at bounding box center [270, 134] width 540 height 268
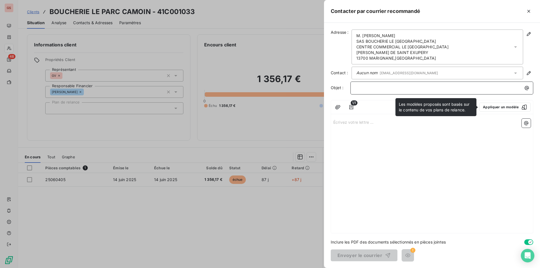
click at [379, 87] on p "﻿" at bounding box center [443, 88] width 176 height 6
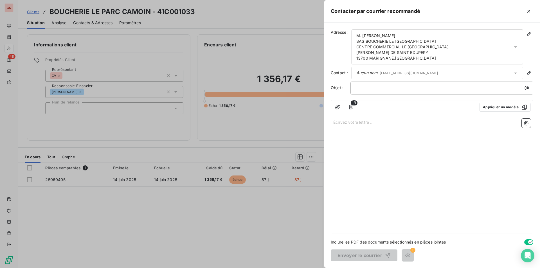
click at [232, 218] on div at bounding box center [270, 134] width 540 height 268
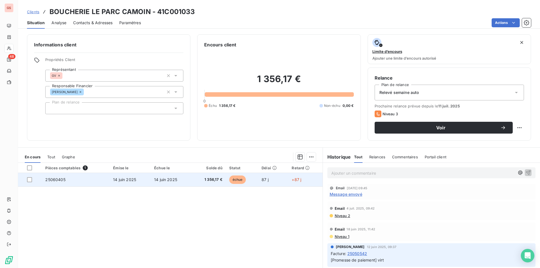
click at [64, 182] on td "25060405" at bounding box center [76, 179] width 68 height 13
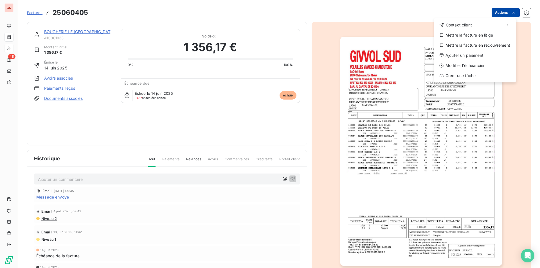
click at [498, 15] on html "GS 48 Factures 25060405 Actions Contact client Mettre la facture en litige Mett…" at bounding box center [270, 134] width 540 height 268
click at [396, 118] on html "GS 48 Factures 25060405 Actions Contact client Mettre la facture en litige Mett…" at bounding box center [270, 134] width 540 height 268
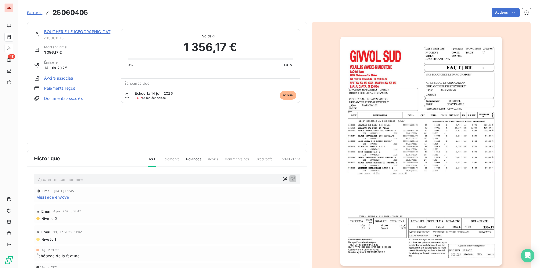
click at [62, 182] on p "Ajouter un commentaire ﻿" at bounding box center [158, 179] width 241 height 7
click at [290, 178] on icon "button" at bounding box center [293, 179] width 6 height 6
